Goal: Task Accomplishment & Management: Complete application form

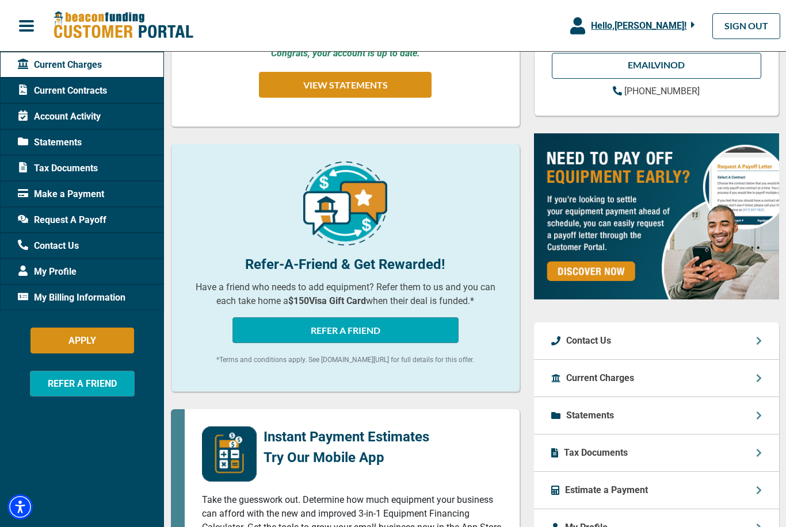
scroll to position [242, 0]
click at [117, 308] on div "My Billing Information" at bounding box center [82, 298] width 164 height 26
click at [95, 305] on div "My Billing Information" at bounding box center [82, 298] width 164 height 26
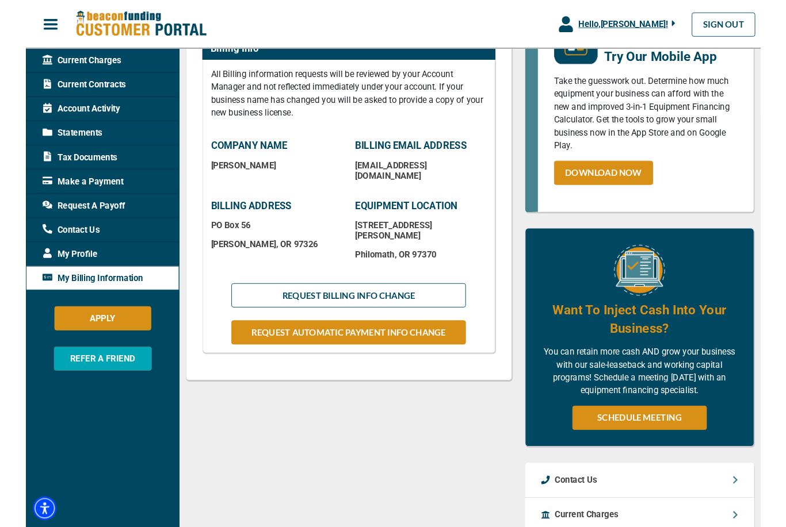
scroll to position [193, 0]
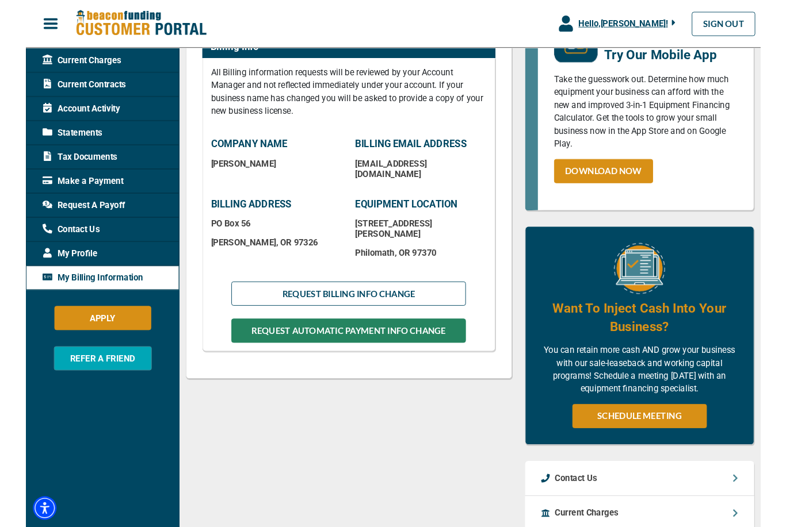
click at [321, 342] on button "REQUEST AUTOMATIC PAYMENT INFO CHANGE" at bounding box center [345, 355] width 251 height 26
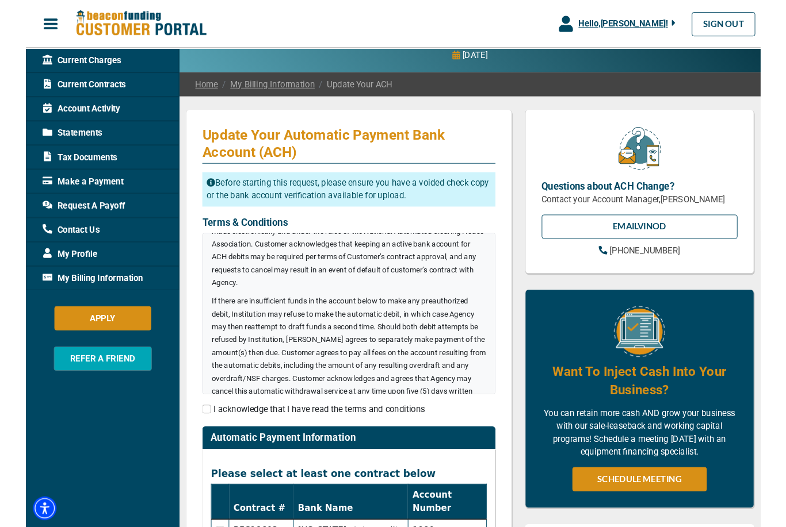
scroll to position [140, 0]
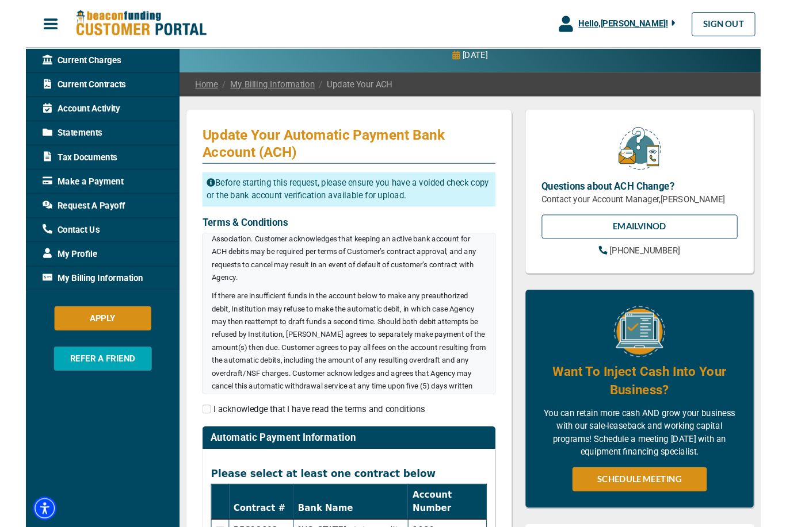
click at [195, 437] on input "checkbox" at bounding box center [193, 437] width 9 height 9
checkbox input "true"
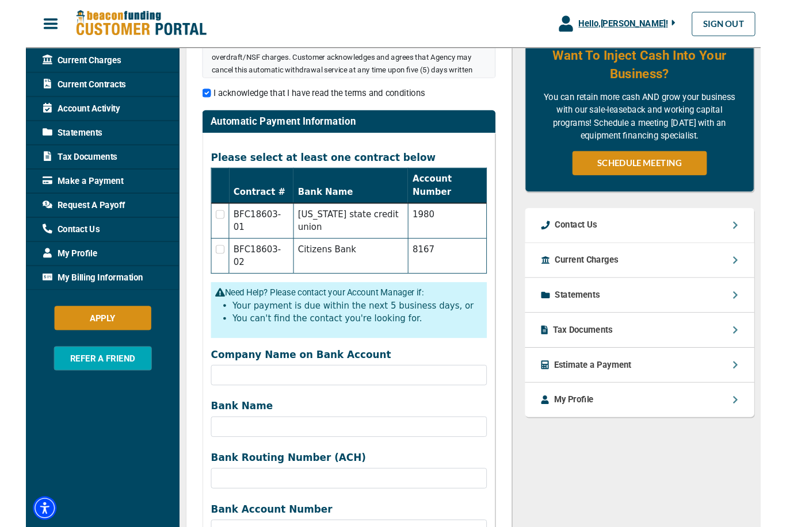
scroll to position [404, 0]
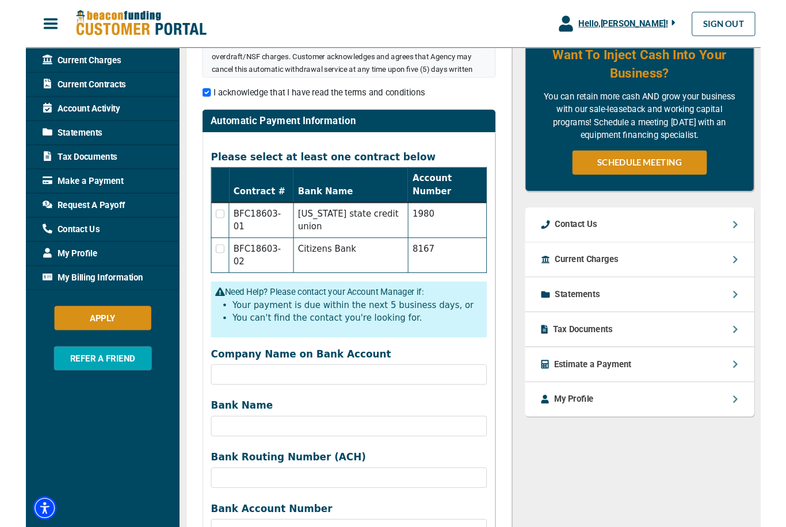
click at [207, 217] on td at bounding box center [207, 236] width 19 height 38
click at [250, 255] on td "BFC18603-02" at bounding box center [251, 273] width 69 height 37
click at [205, 262] on input "checkbox" at bounding box center [207, 266] width 9 height 9
checkbox input "true"
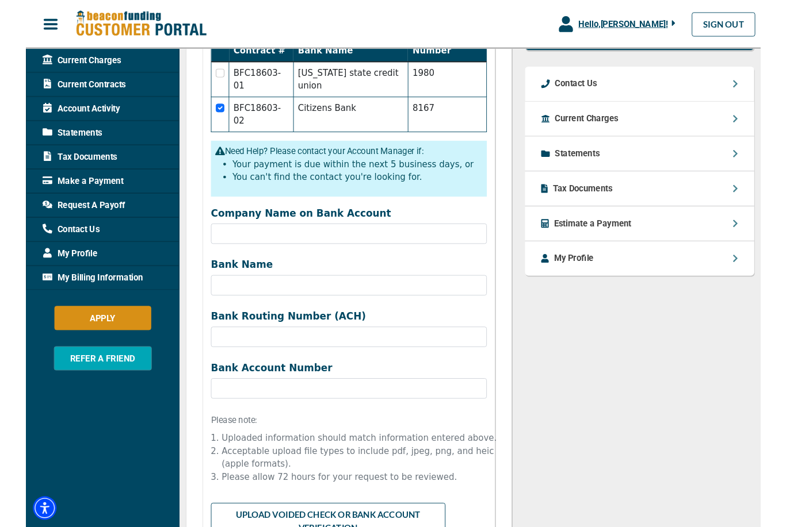
scroll to position [555, 0]
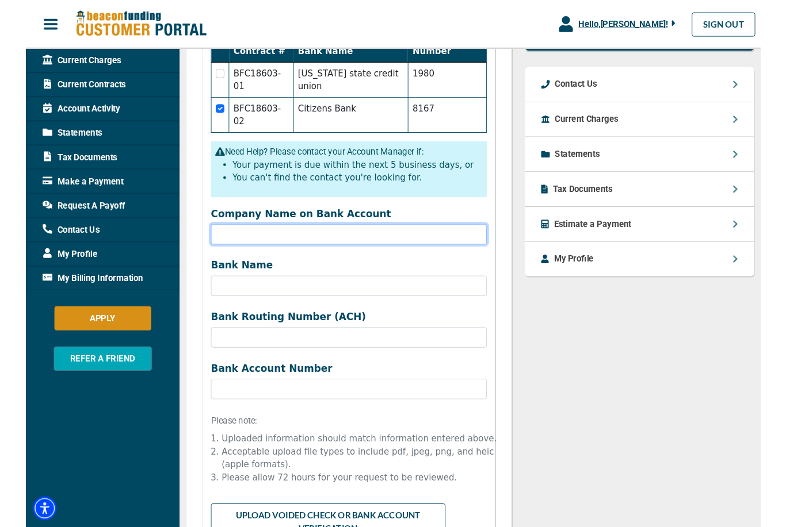
click at [380, 240] on input "Company Name on Bank Account" at bounding box center [345, 251] width 295 height 22
type input "3"
type input "Down Home Printing"
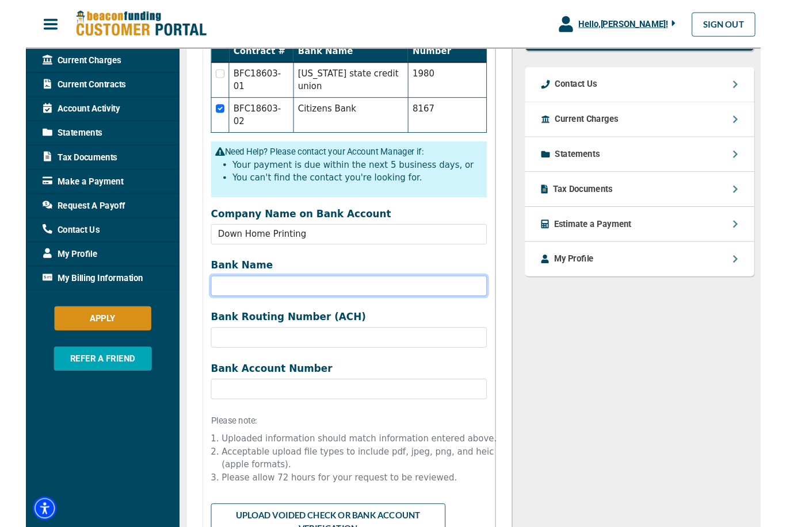
click at [288, 295] on input "Bank Name" at bounding box center [345, 306] width 295 height 22
type input "[US_STATE] State Credit union"
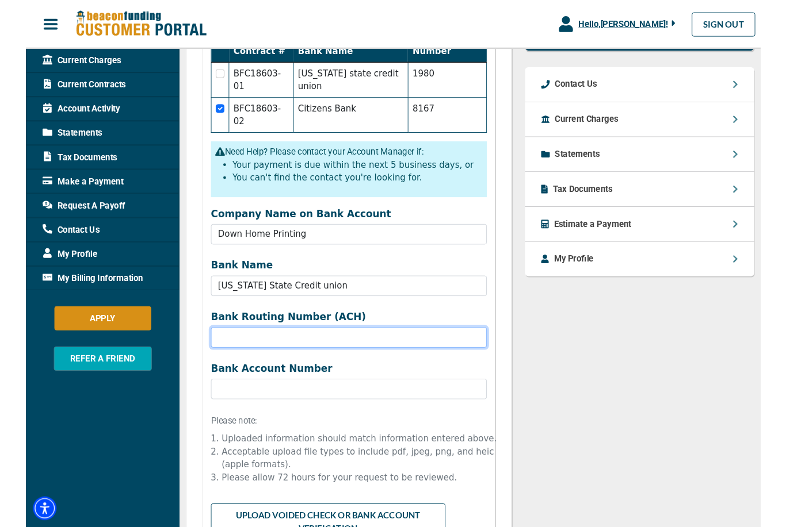
click at [274, 350] on input "Company Name on Bank Account" at bounding box center [345, 361] width 295 height 22
type input "323274270"
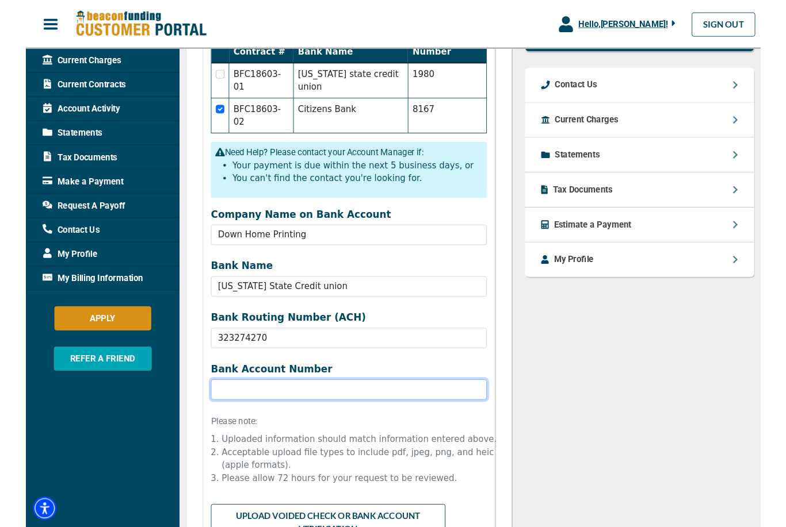
click at [316, 406] on input "Bank Name" at bounding box center [345, 417] width 295 height 22
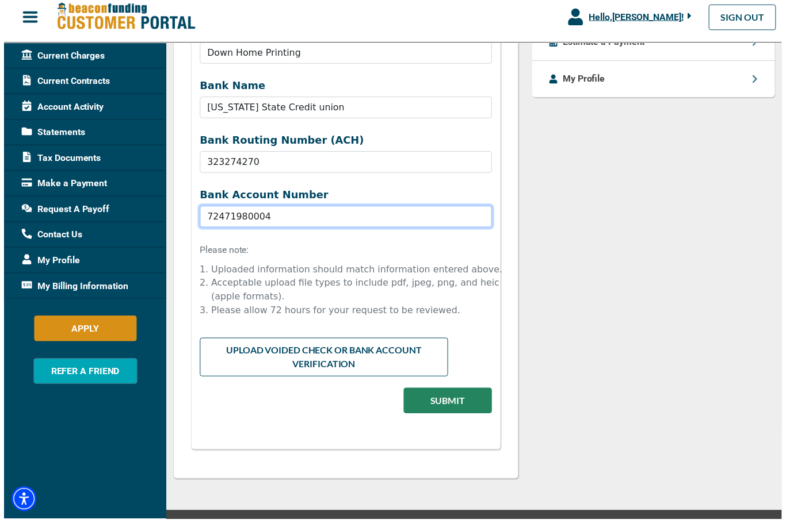
scroll to position [758, 0]
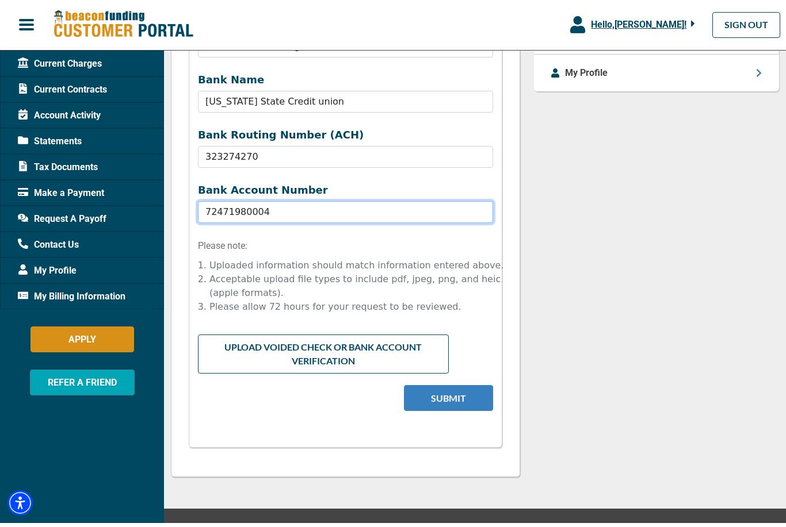
type input "72471980004"
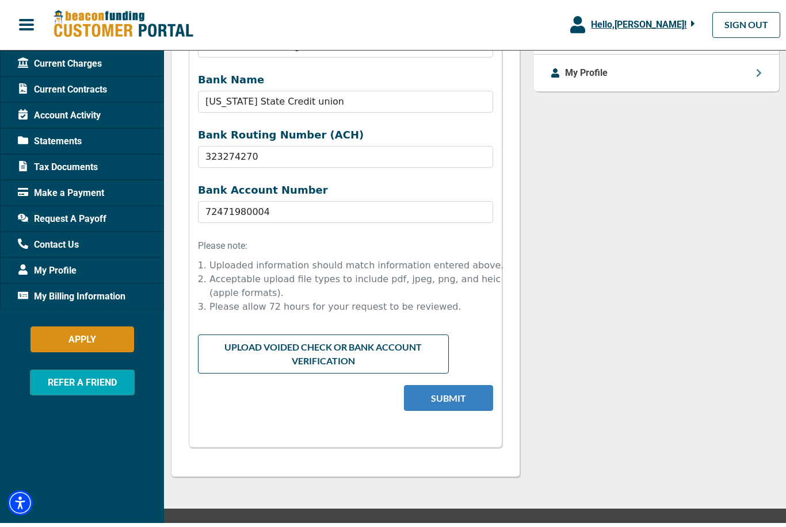
click at [458, 387] on button "Submit" at bounding box center [448, 400] width 89 height 26
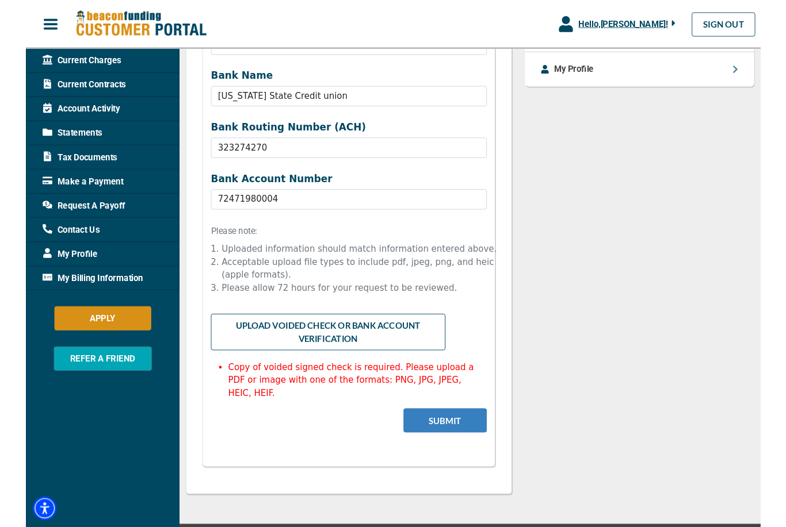
click at [446, 437] on button "Submit" at bounding box center [448, 450] width 89 height 26
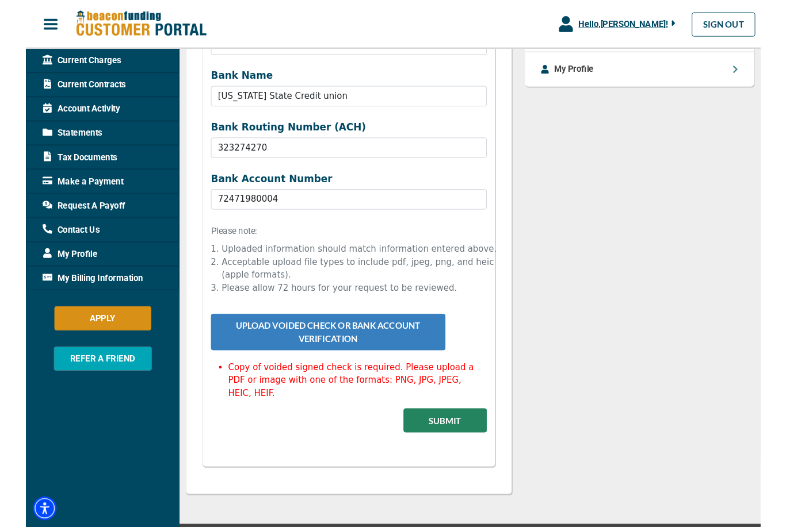
click at [335, 336] on button "Upload Voided Check or Bank Account Verification" at bounding box center [323, 355] width 251 height 39
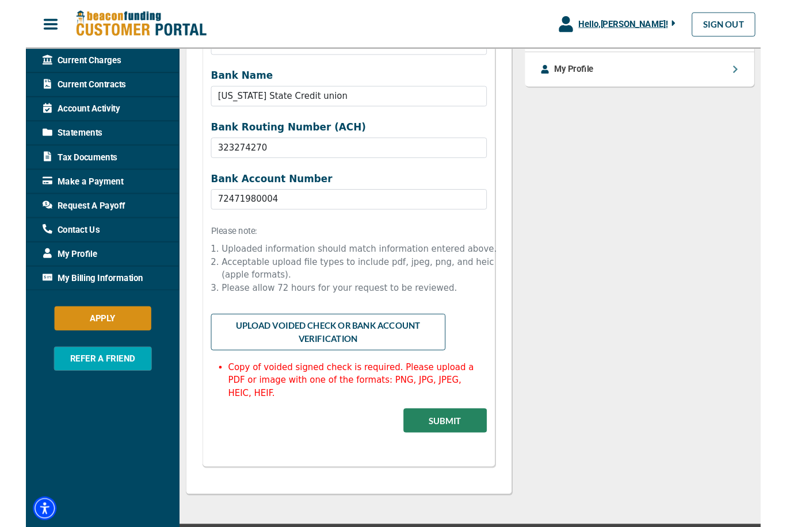
click at [340, 336] on input "file" at bounding box center [345, 347] width 295 height 22
type input "C:\fakepath\IMG_4072.jpeg"
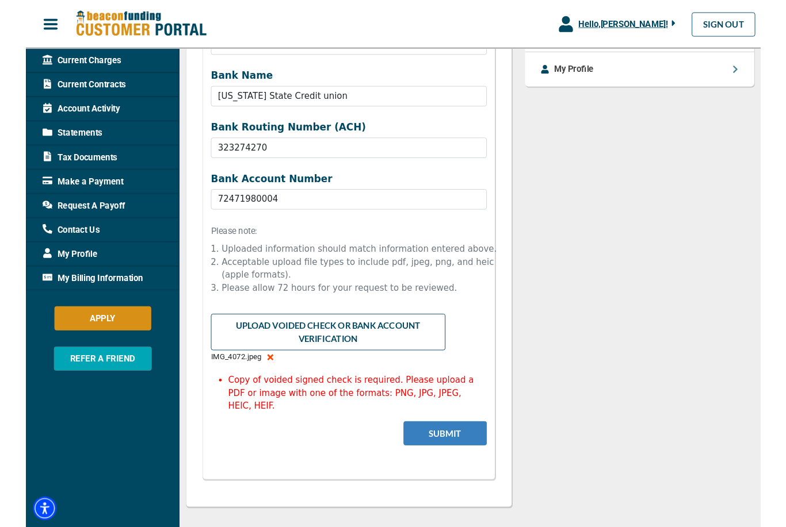
click at [452, 451] on button "Submit" at bounding box center [448, 464] width 89 height 26
click at [445, 451] on button "Submit" at bounding box center [448, 464] width 89 height 26
click at [453, 451] on button "Submit" at bounding box center [448, 464] width 89 height 26
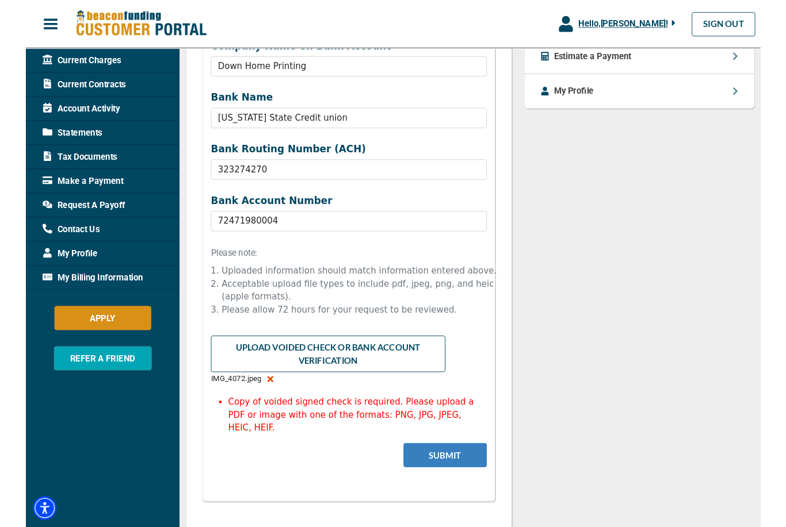
scroll to position [735, 0]
click at [453, 474] on button "Submit" at bounding box center [448, 487] width 89 height 26
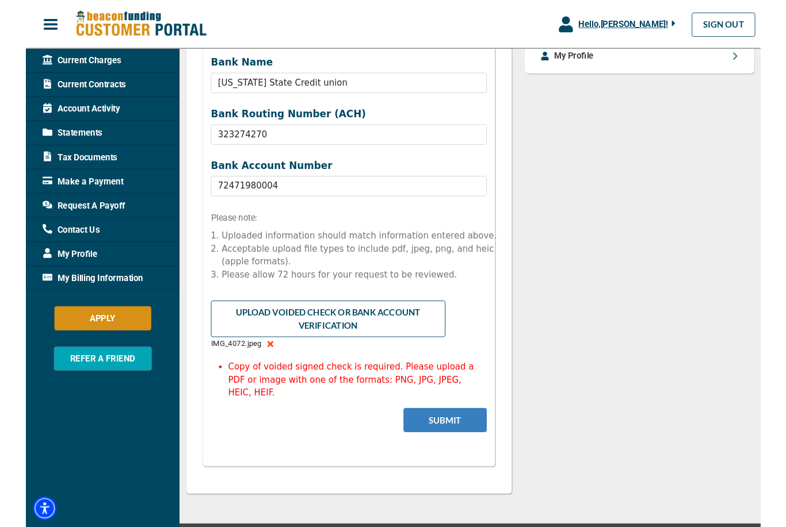
click at [446, 437] on button "Submit" at bounding box center [448, 450] width 89 height 26
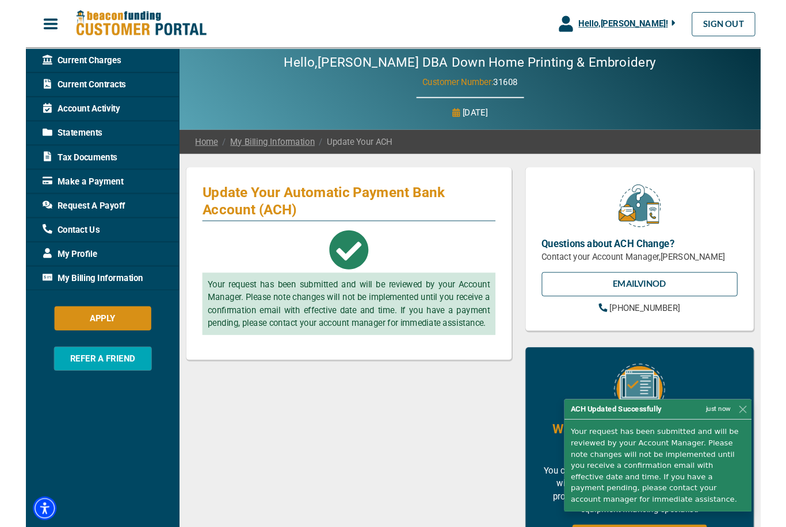
scroll to position [0, 0]
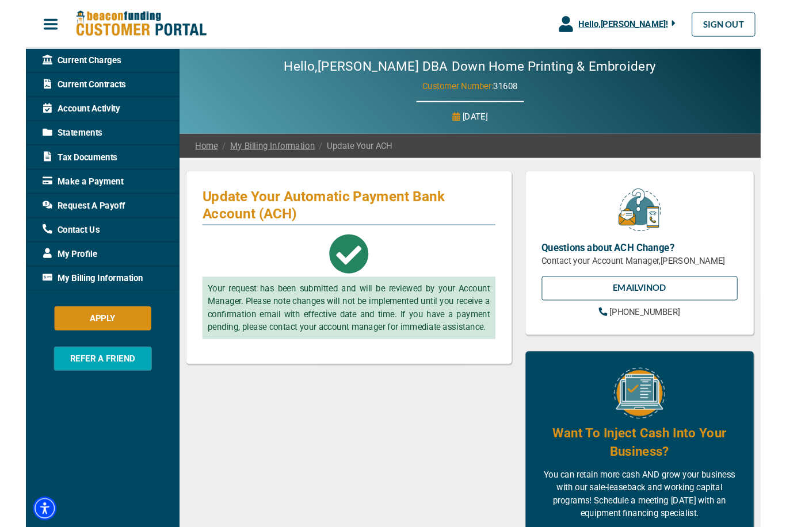
click at [419, 527] on div "Update Your Automatic Payment Bank Account (ACH) Your request has been submitte…" at bounding box center [345, 525] width 363 height 684
